Goal: Task Accomplishment & Management: Use online tool/utility

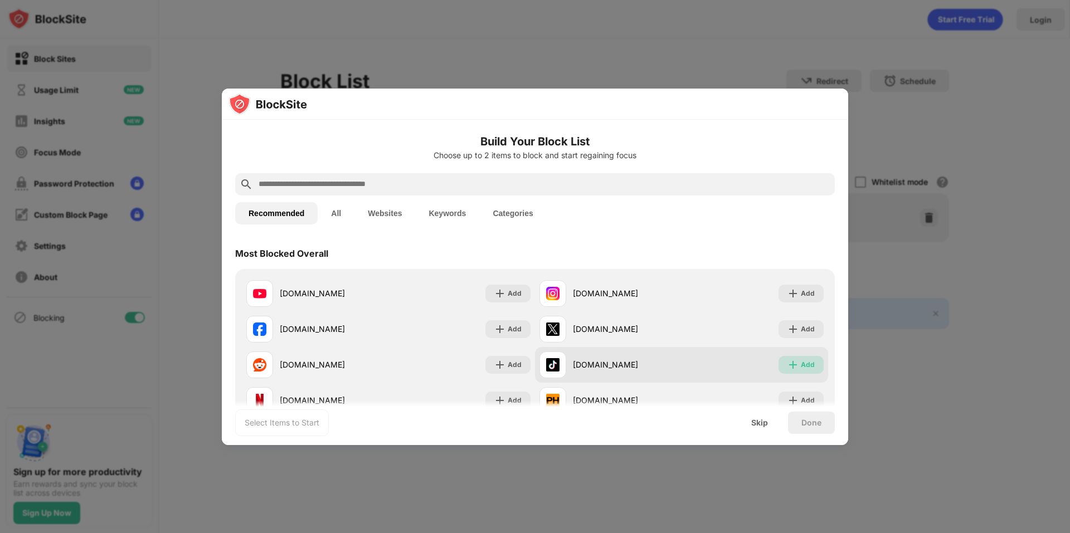
click at [801, 363] on div "Add" at bounding box center [808, 365] width 14 height 11
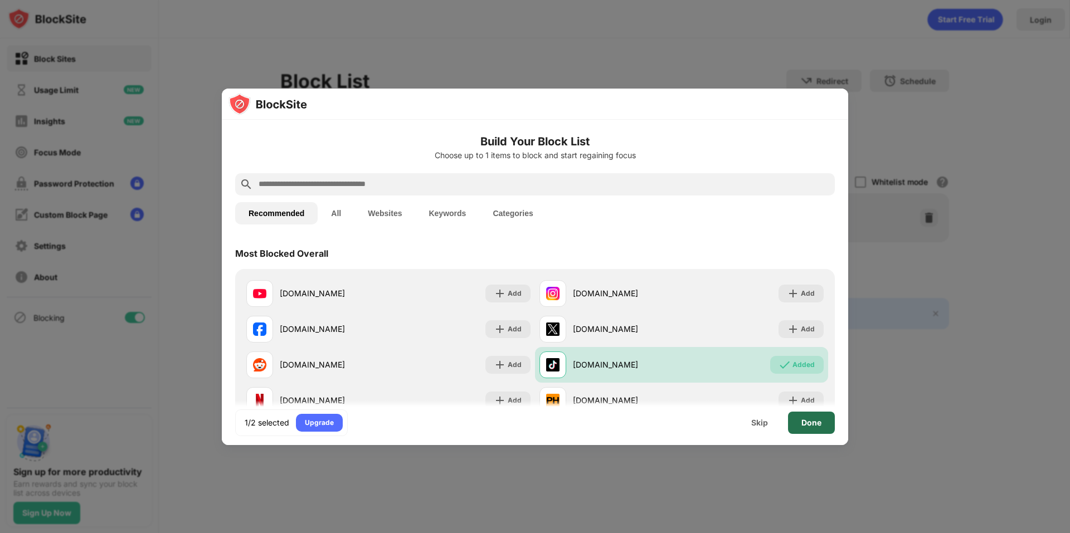
click at [811, 419] on div "Done" at bounding box center [812, 423] width 20 height 9
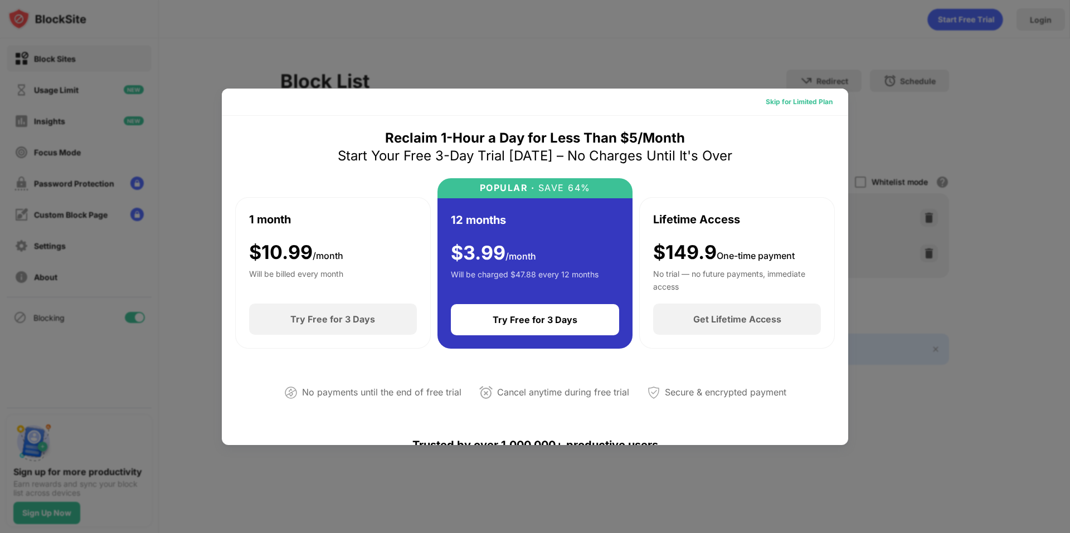
click at [788, 109] on div "Skip for Limited Plan" at bounding box center [799, 102] width 85 height 18
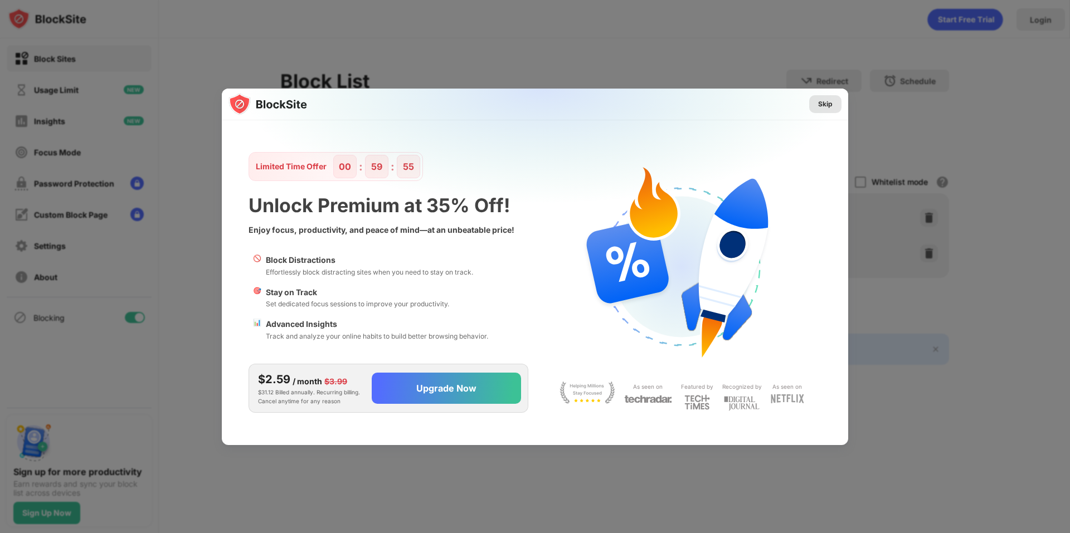
click at [839, 105] on div "Skip" at bounding box center [825, 104] width 32 height 18
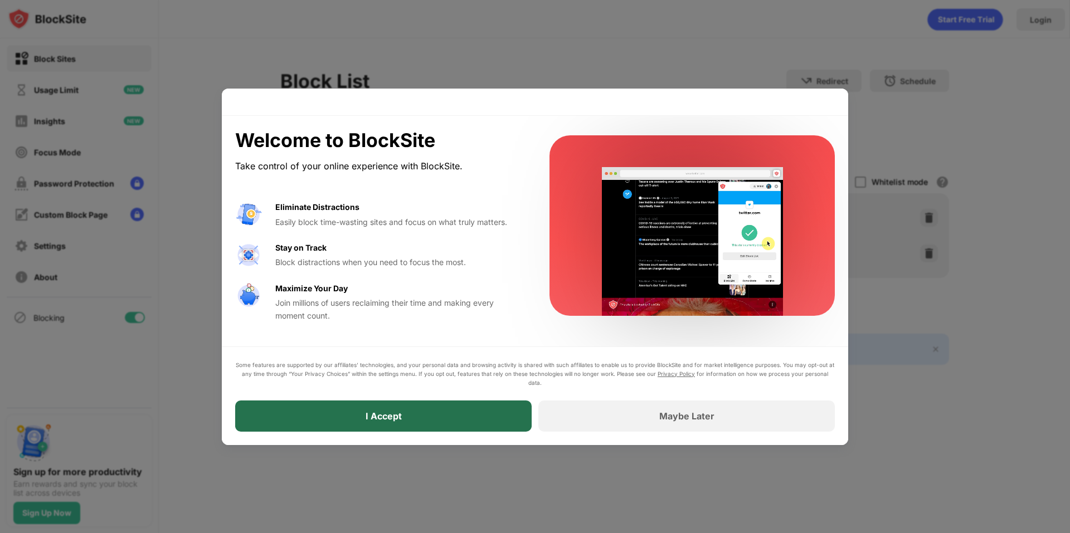
click at [527, 423] on div "I Accept" at bounding box center [383, 416] width 297 height 31
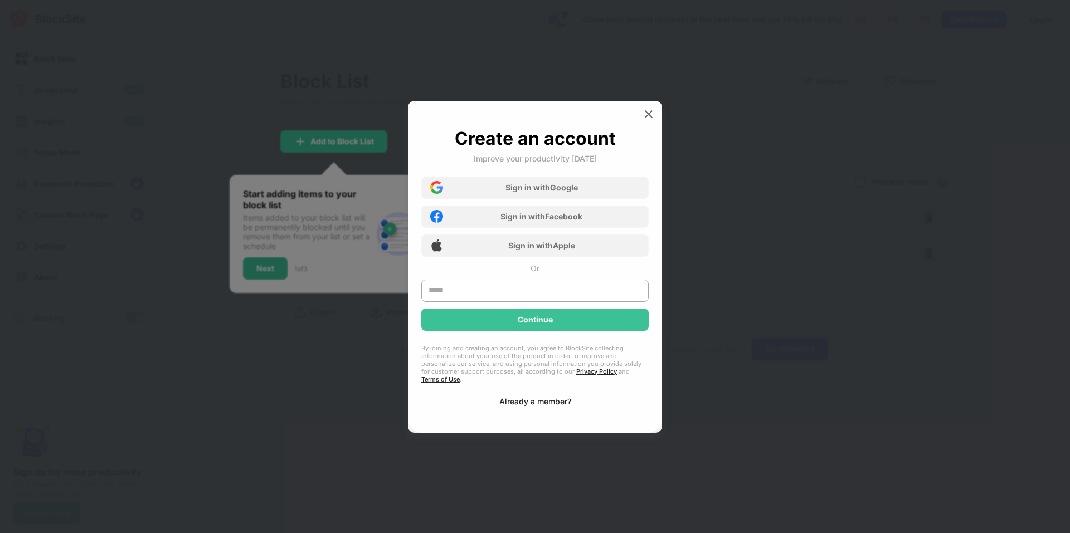
click at [680, 170] on div at bounding box center [535, 266] width 1070 height 533
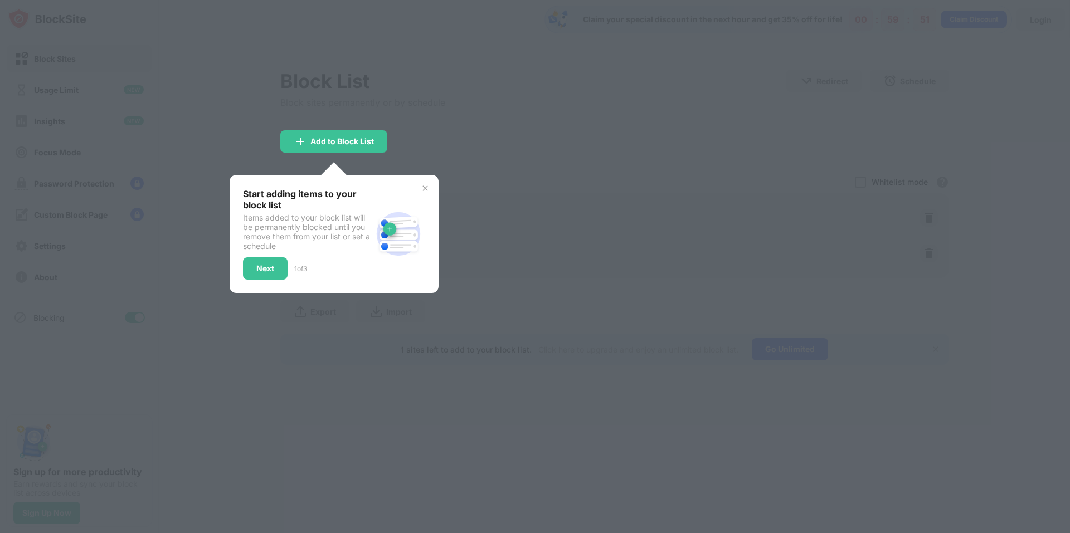
click at [593, 166] on div at bounding box center [535, 266] width 1070 height 533
click at [261, 275] on div "Next" at bounding box center [265, 269] width 45 height 22
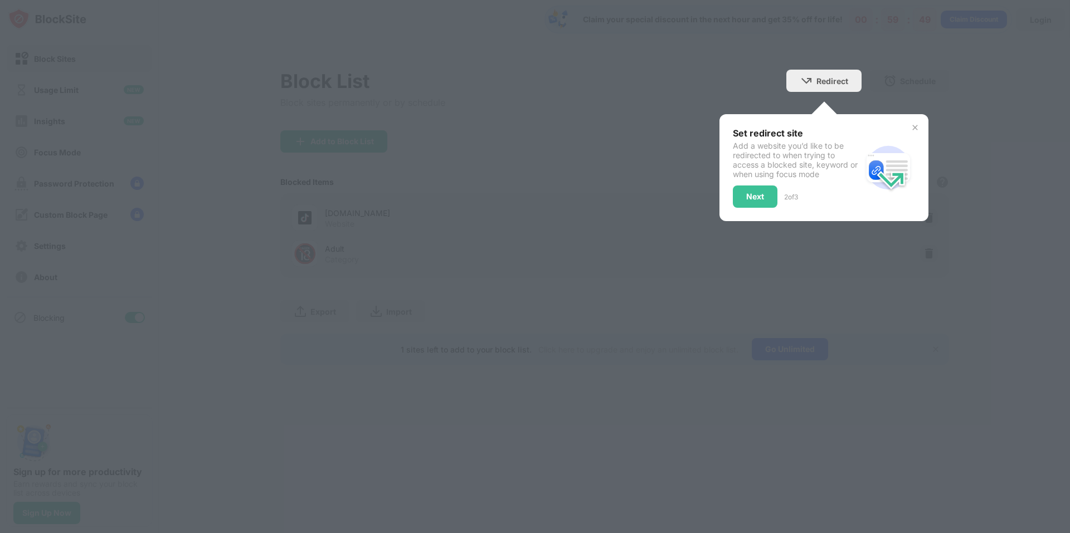
drag, startPoint x: 430, startPoint y: 225, endPoint x: 522, endPoint y: 205, distance: 94.6
click at [430, 225] on div at bounding box center [535, 266] width 1070 height 533
click at [759, 198] on div "Next" at bounding box center [755, 196] width 18 height 9
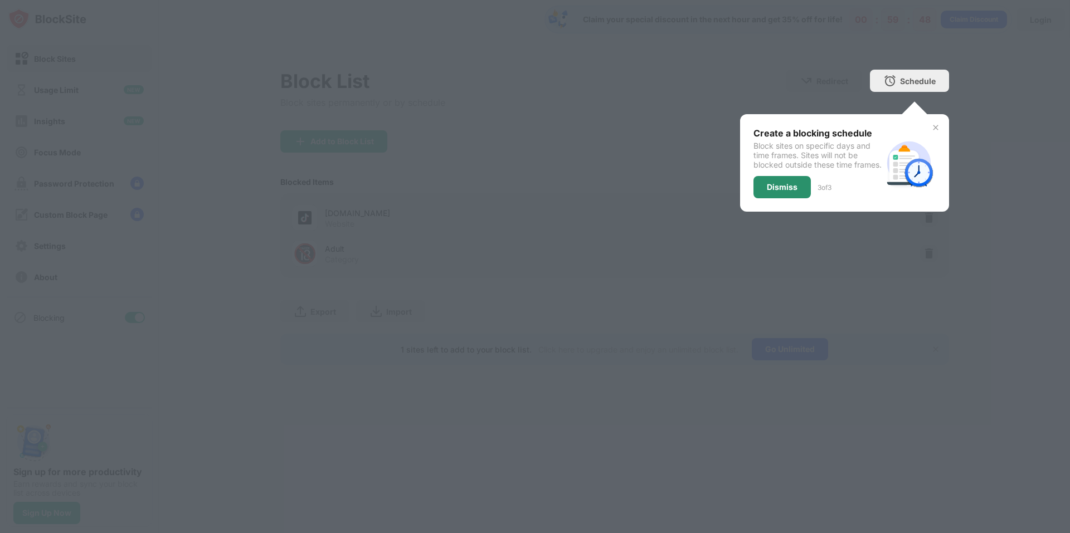
click at [763, 193] on div "Dismiss" at bounding box center [782, 187] width 57 height 22
